Goal: Transaction & Acquisition: Purchase product/service

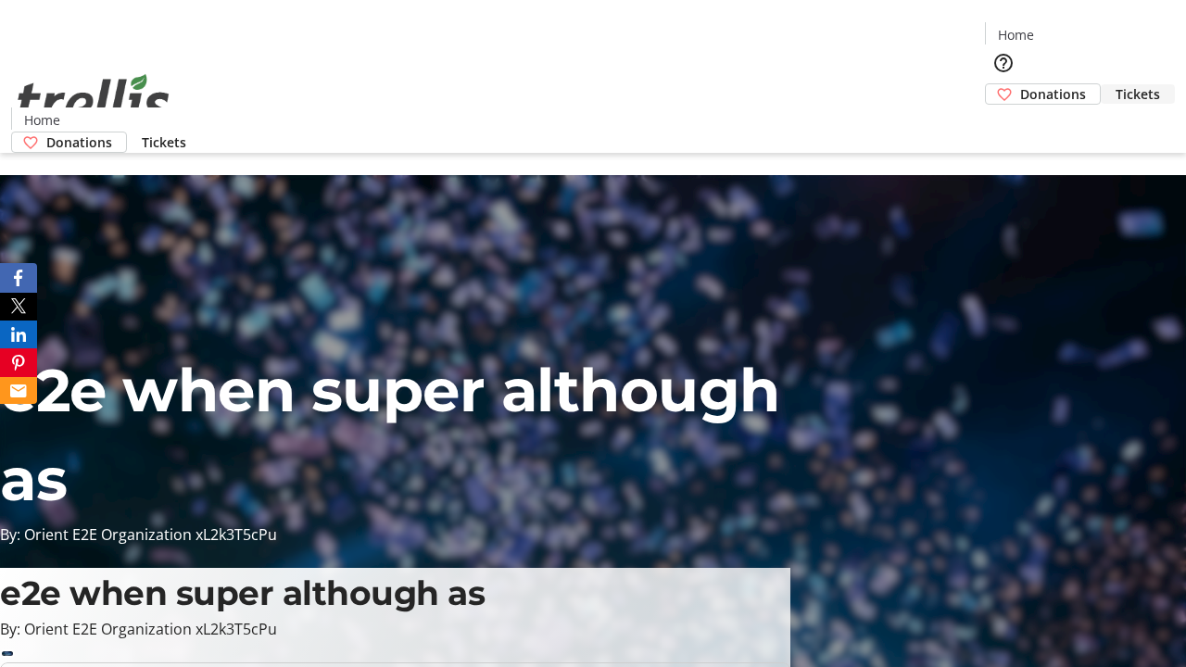
click at [1115, 84] on span "Tickets" at bounding box center [1137, 93] width 44 height 19
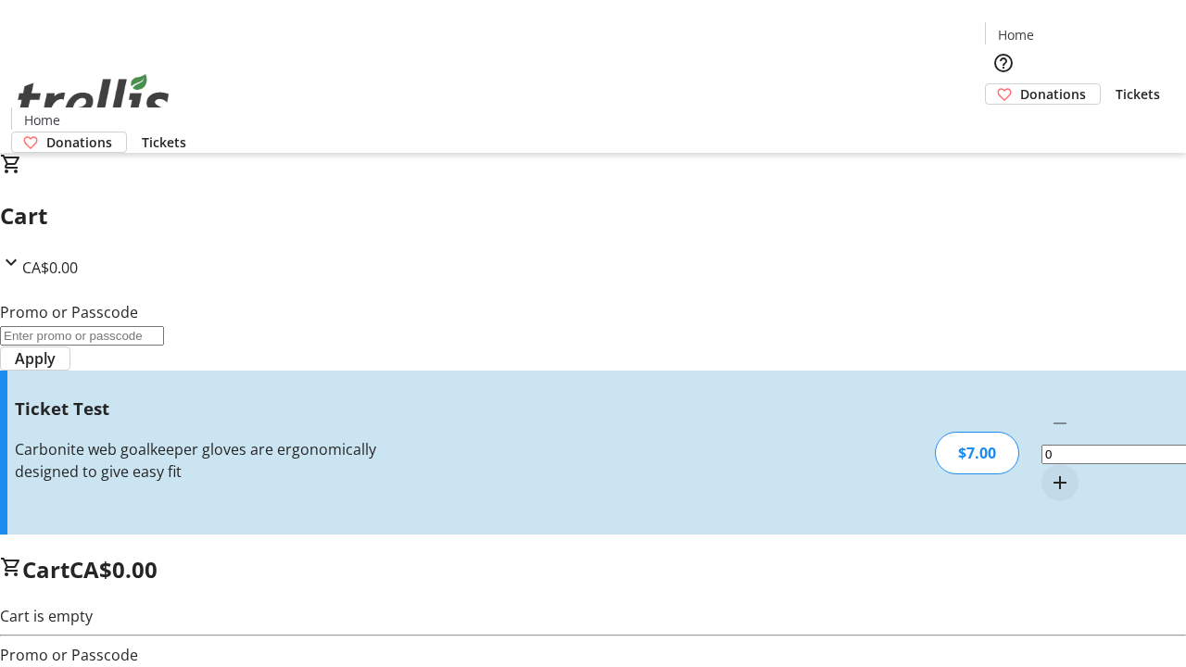
click at [1049, 472] on mat-icon "Increment by one" at bounding box center [1060, 483] width 22 height 22
type input "1"
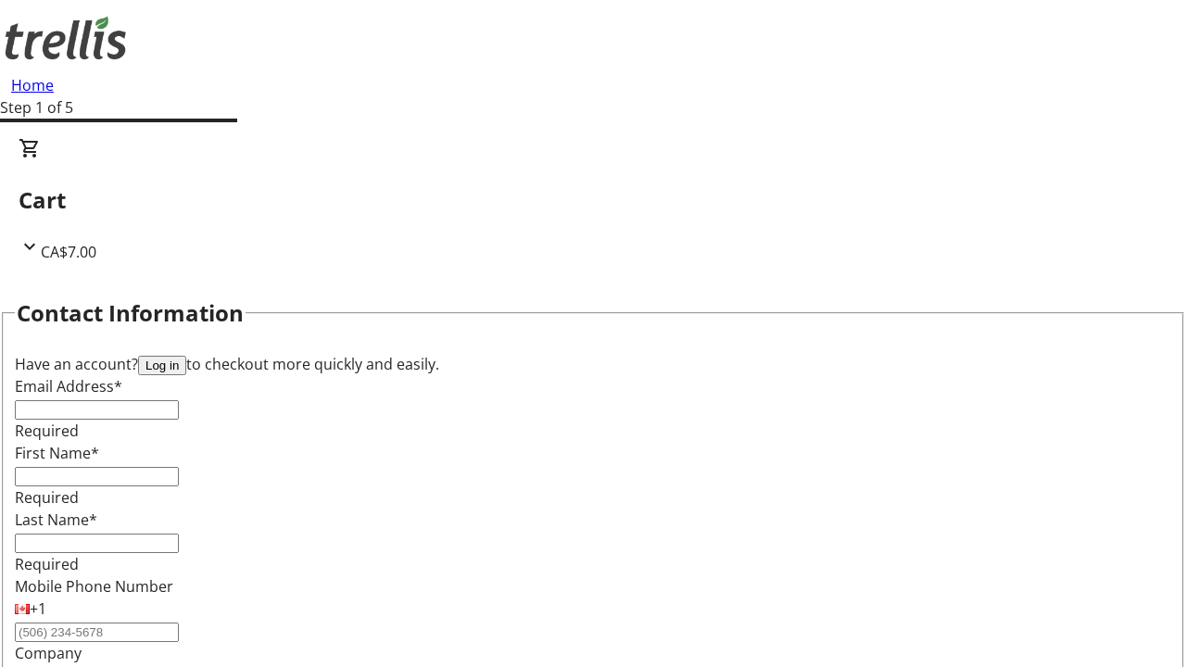
click at [186, 356] on button "Log in" at bounding box center [162, 365] width 48 height 19
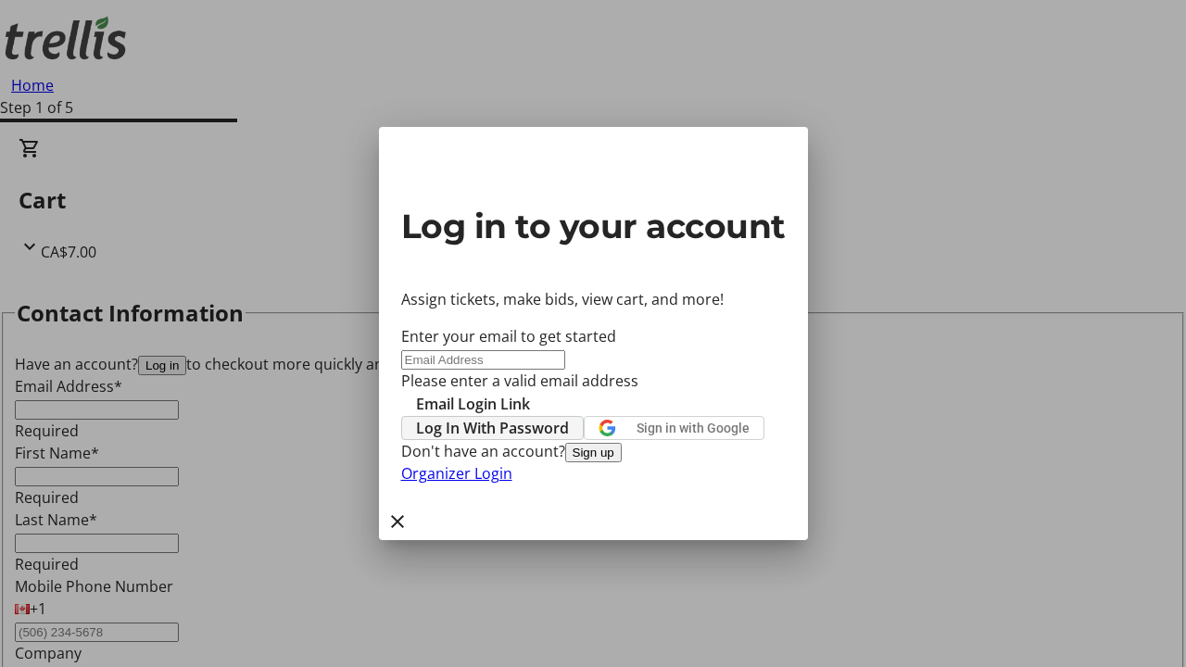
click at [569, 417] on span "Log In With Password" at bounding box center [492, 428] width 153 height 22
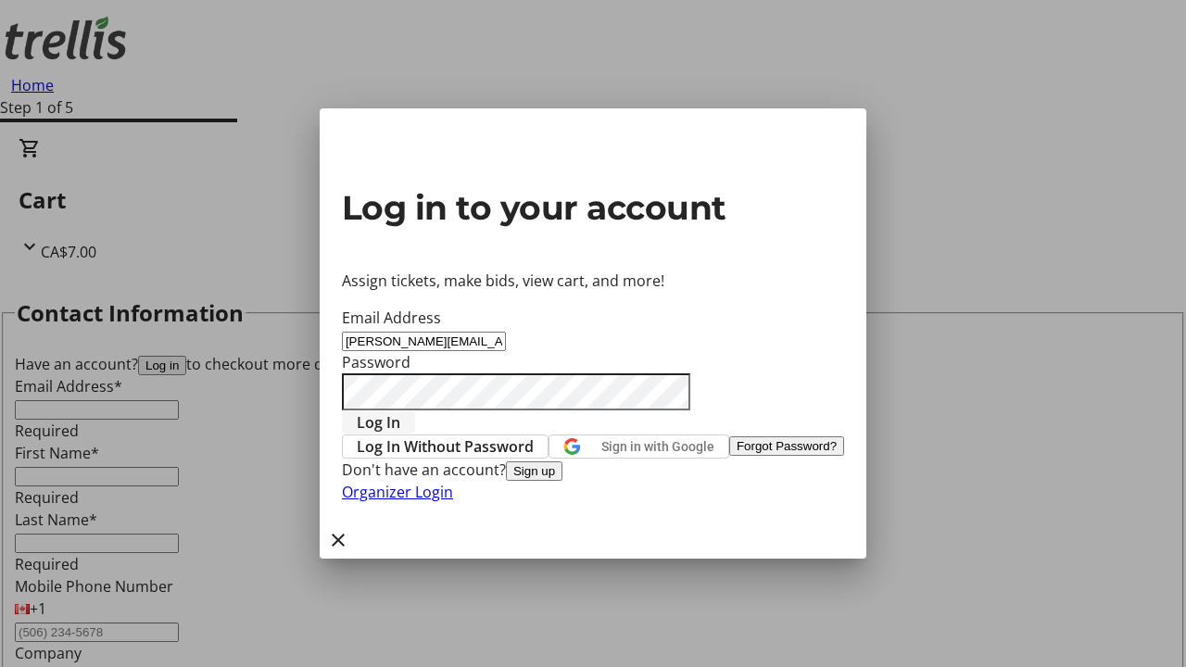
click at [400, 411] on span "Log In" at bounding box center [379, 422] width 44 height 22
